Goal: Task Accomplishment & Management: Manage account settings

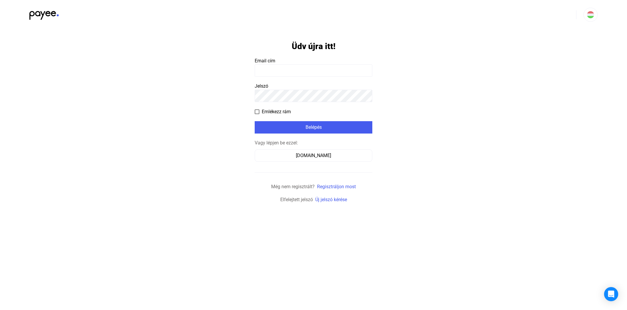
click at [331, 69] on input at bounding box center [314, 70] width 118 height 12
click at [305, 71] on input at bounding box center [314, 70] width 118 height 12
type input "*"
